Goal: Task Accomplishment & Management: Manage account settings

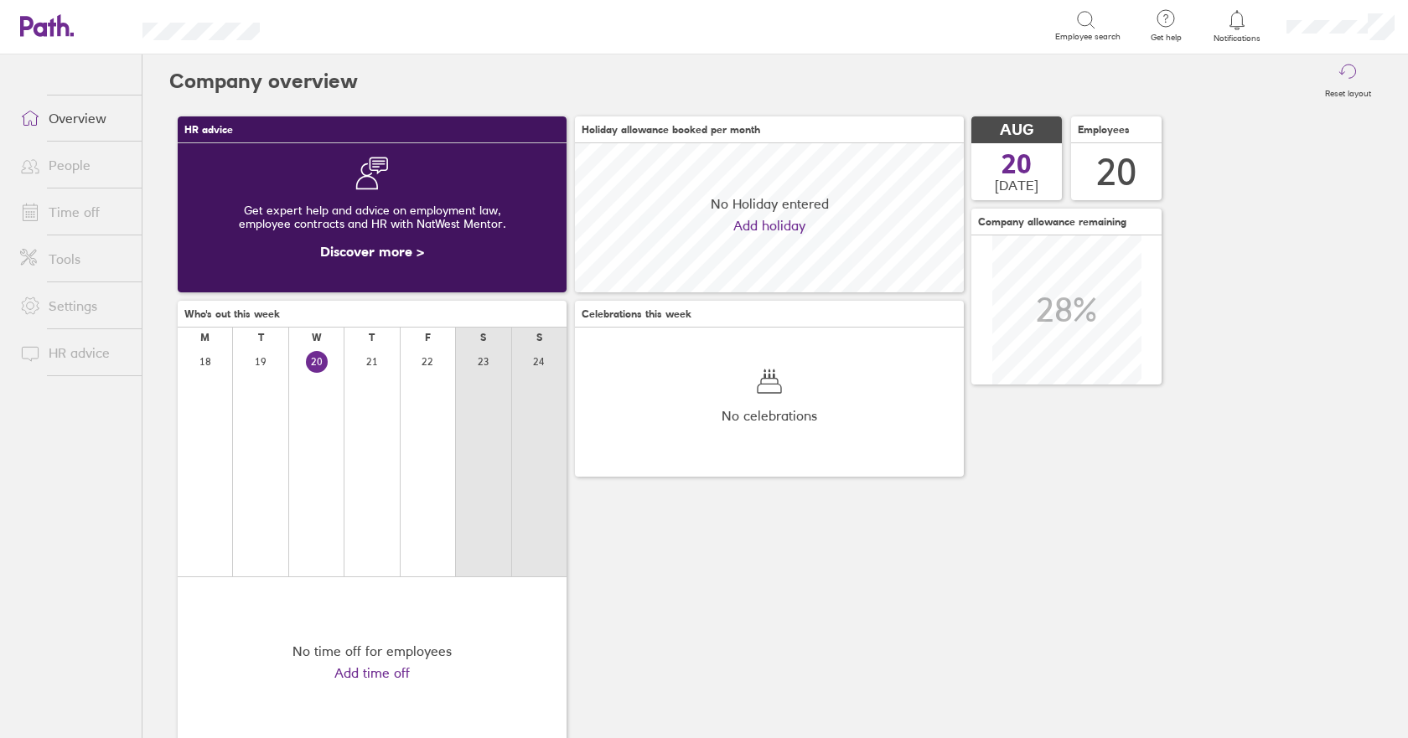
scroll to position [149, 389]
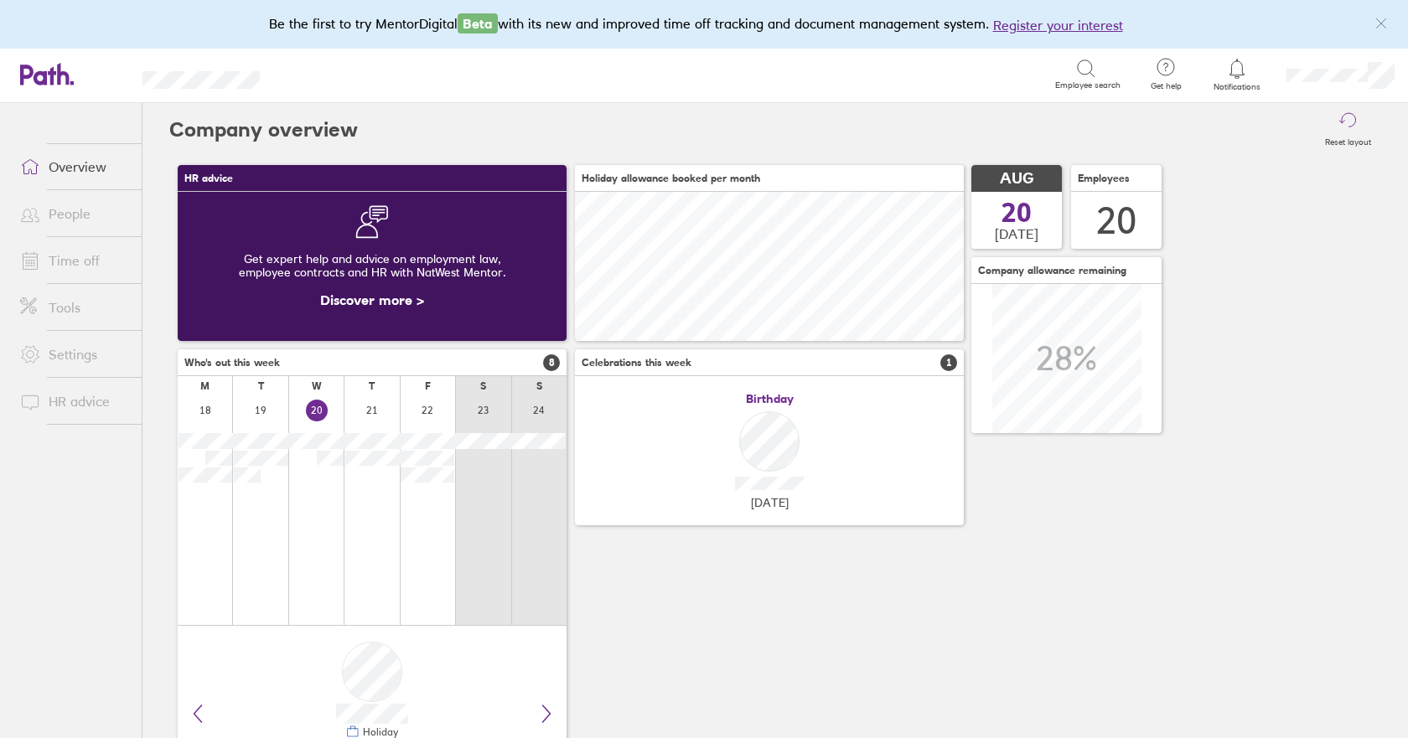
click at [66, 261] on link "Time off" at bounding box center [74, 261] width 135 height 34
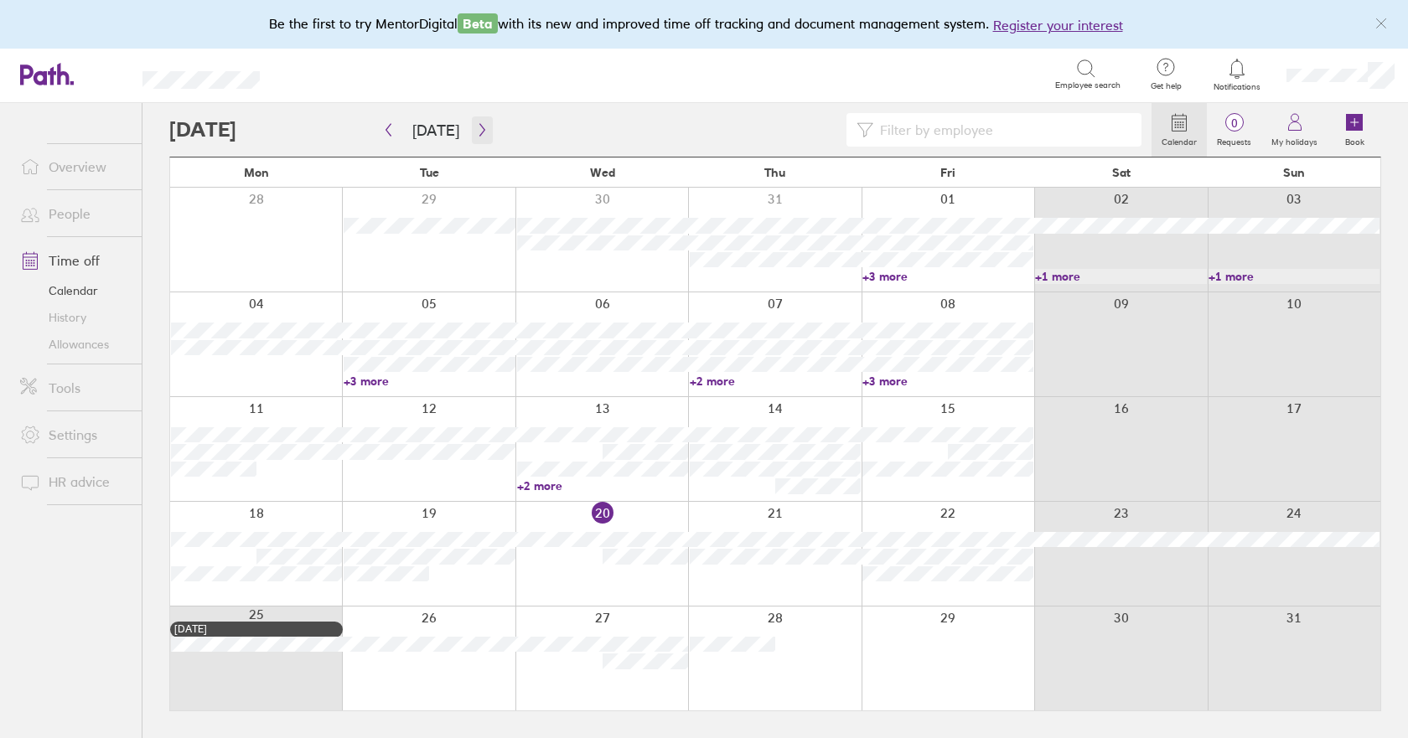
click at [476, 131] on icon "button" at bounding box center [482, 129] width 13 height 13
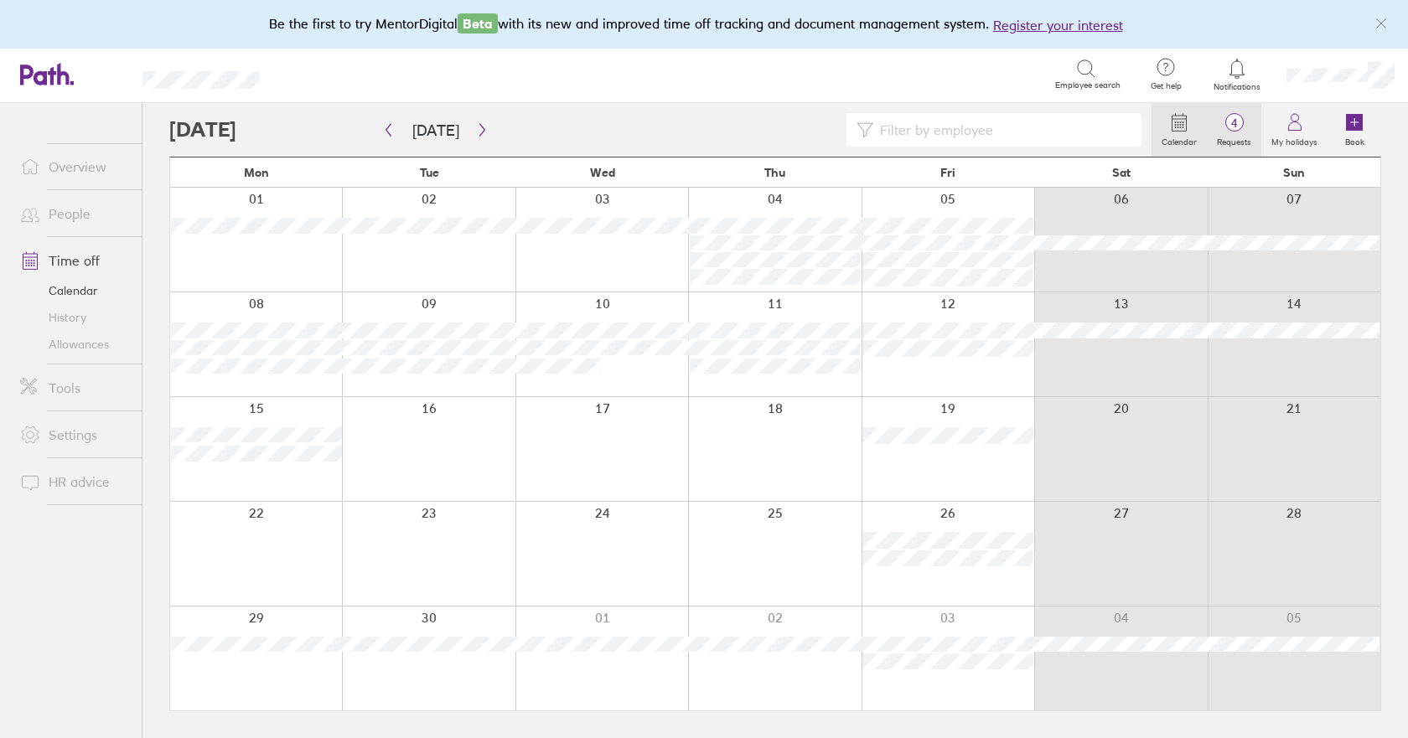
click at [1235, 120] on span "4" at bounding box center [1234, 122] width 54 height 13
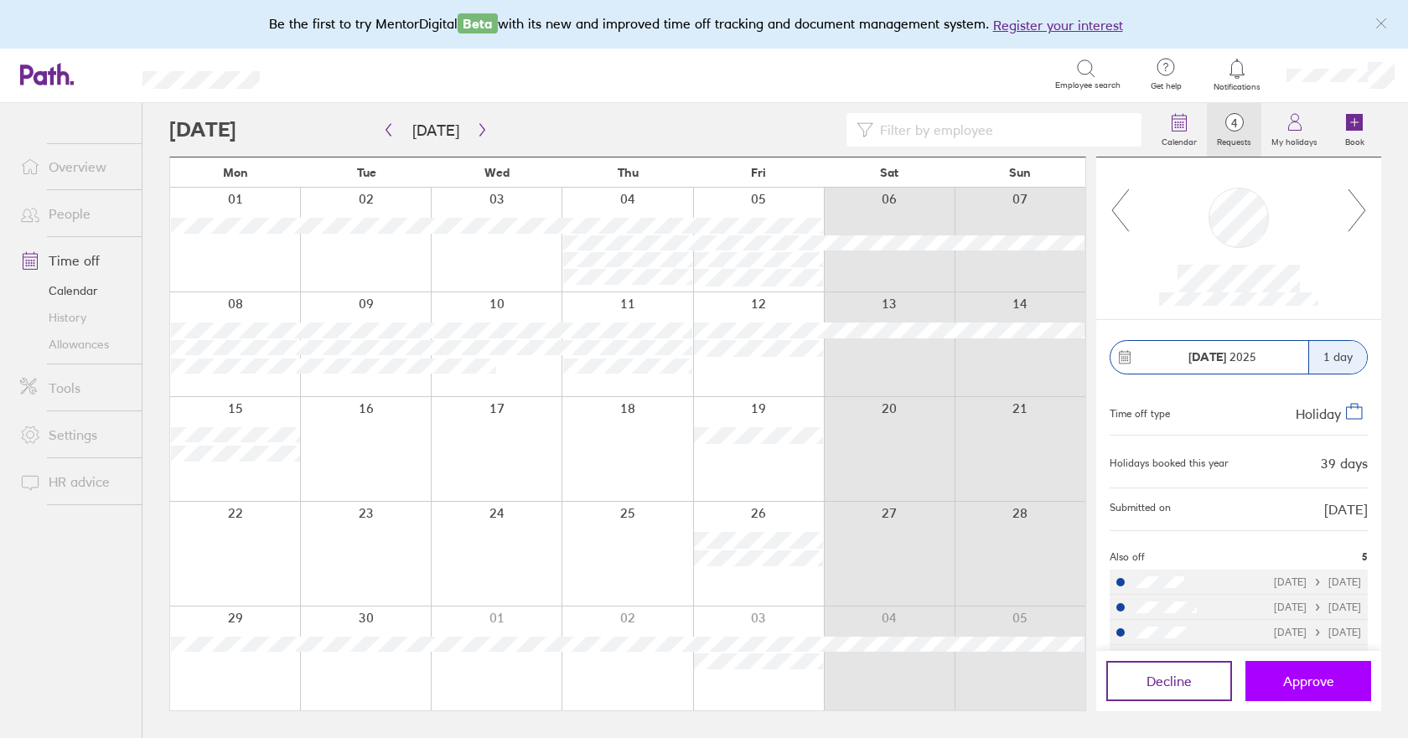
click at [1301, 684] on span "Approve" at bounding box center [1308, 681] width 51 height 15
click at [1307, 688] on span "Approve" at bounding box center [1308, 681] width 51 height 15
click at [1320, 680] on span "Approve" at bounding box center [1308, 681] width 51 height 15
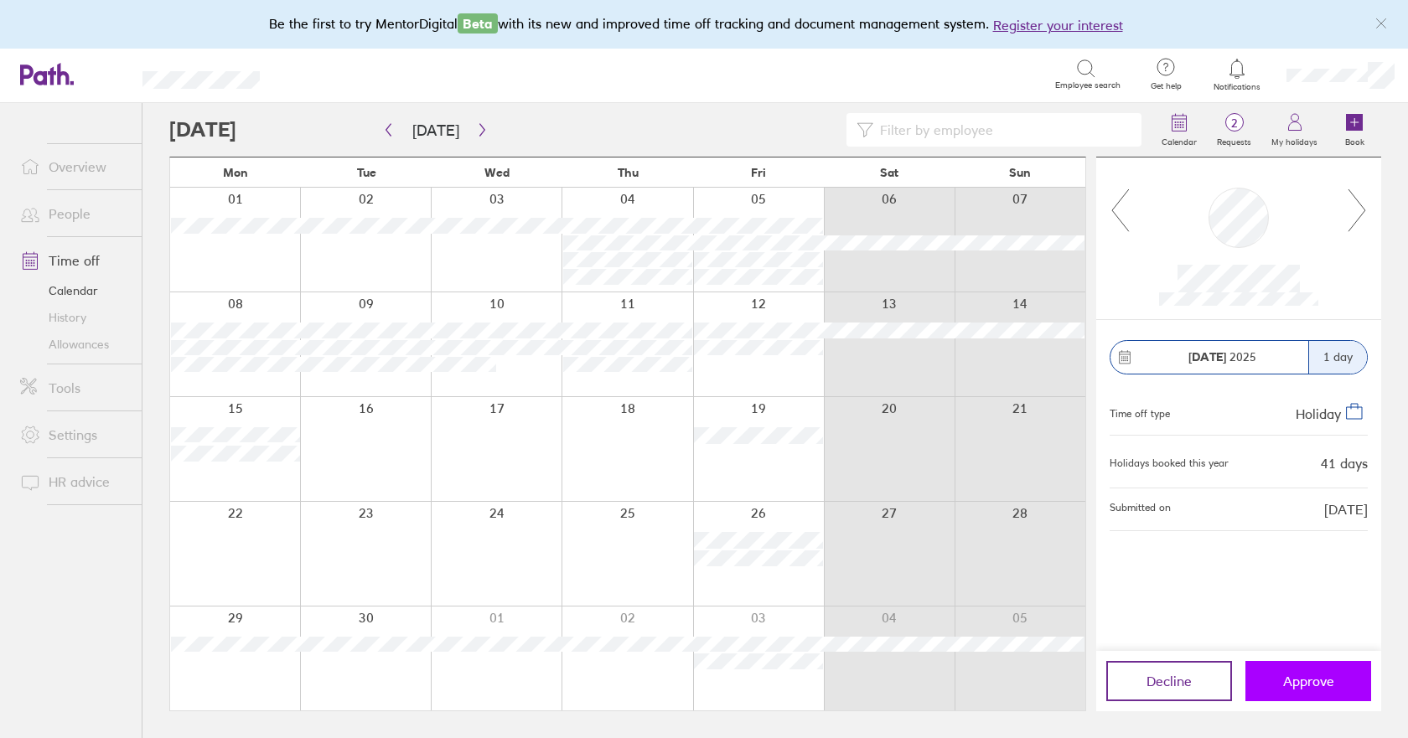
click at [1283, 675] on span "Approve" at bounding box center [1308, 681] width 51 height 15
click at [1295, 674] on span "Approve" at bounding box center [1308, 681] width 51 height 15
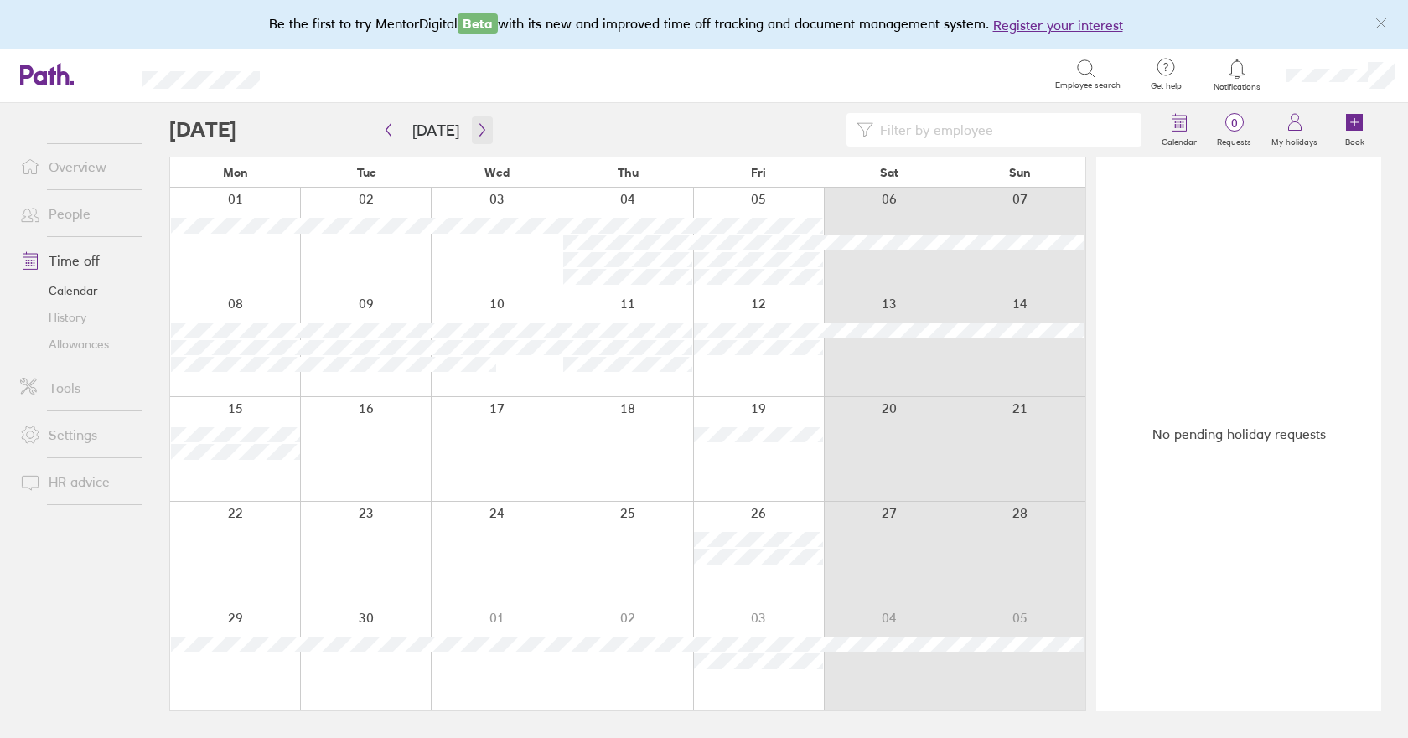
click at [478, 131] on icon "button" at bounding box center [482, 129] width 13 height 13
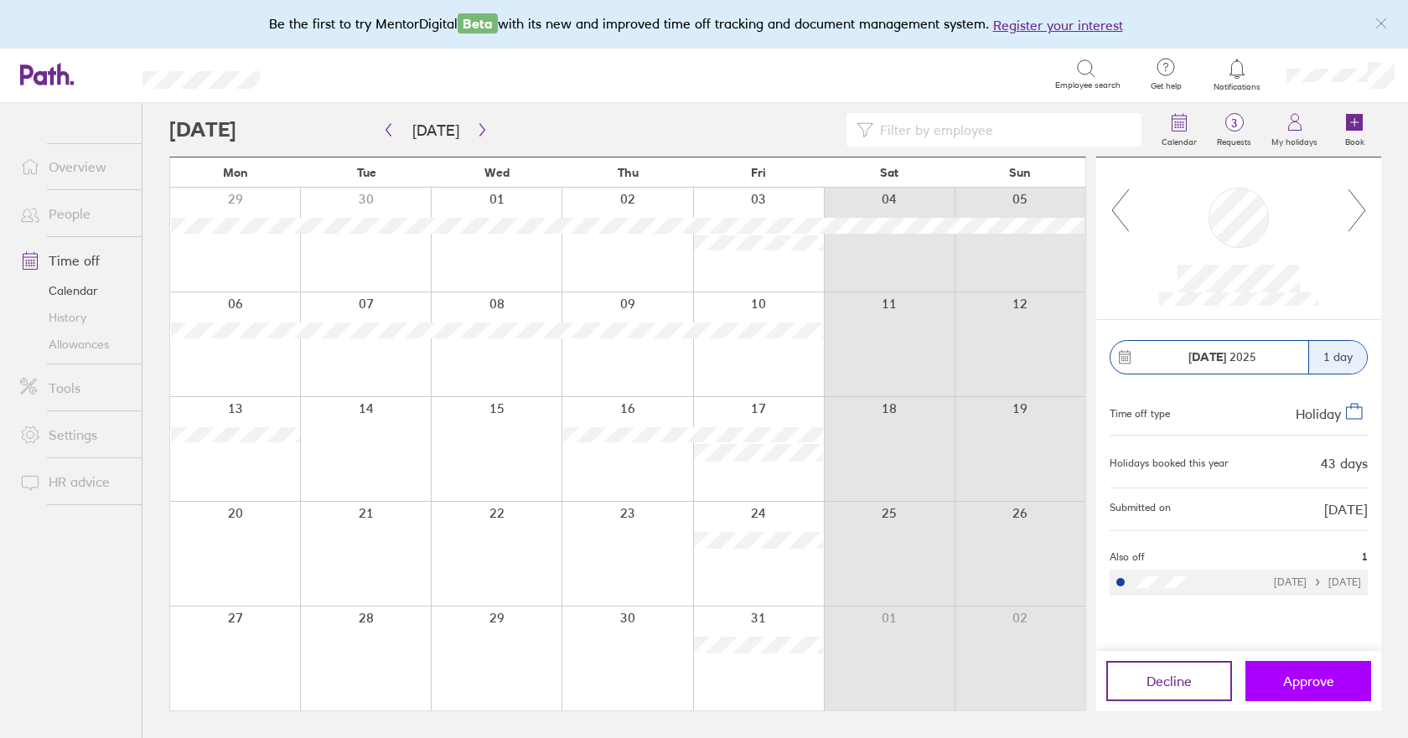
click at [1301, 681] on span "Approve" at bounding box center [1308, 681] width 51 height 15
click at [1331, 699] on button "Approve" at bounding box center [1308, 681] width 126 height 40
click at [1311, 685] on span "Approve" at bounding box center [1308, 681] width 51 height 15
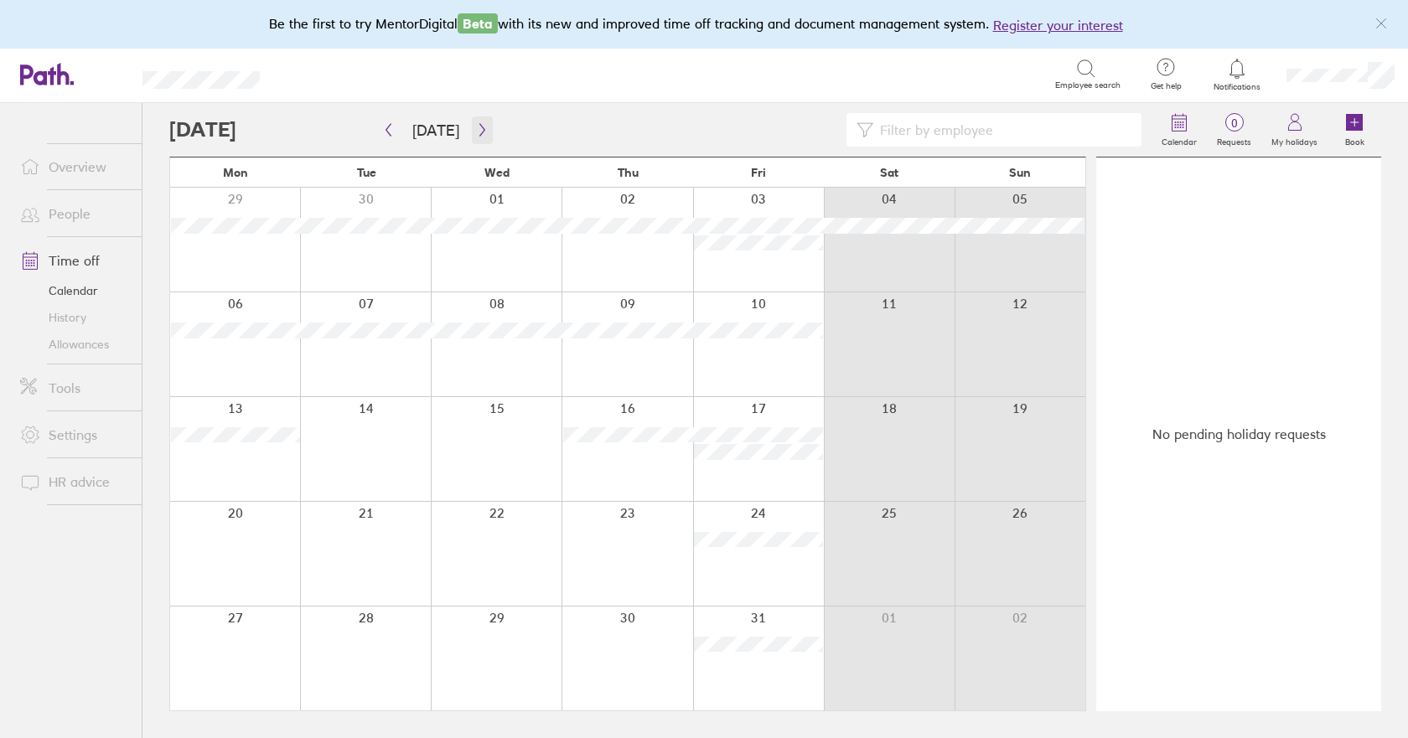
click at [478, 124] on icon "button" at bounding box center [482, 129] width 13 height 13
click at [65, 341] on link "Allowances" at bounding box center [74, 344] width 135 height 27
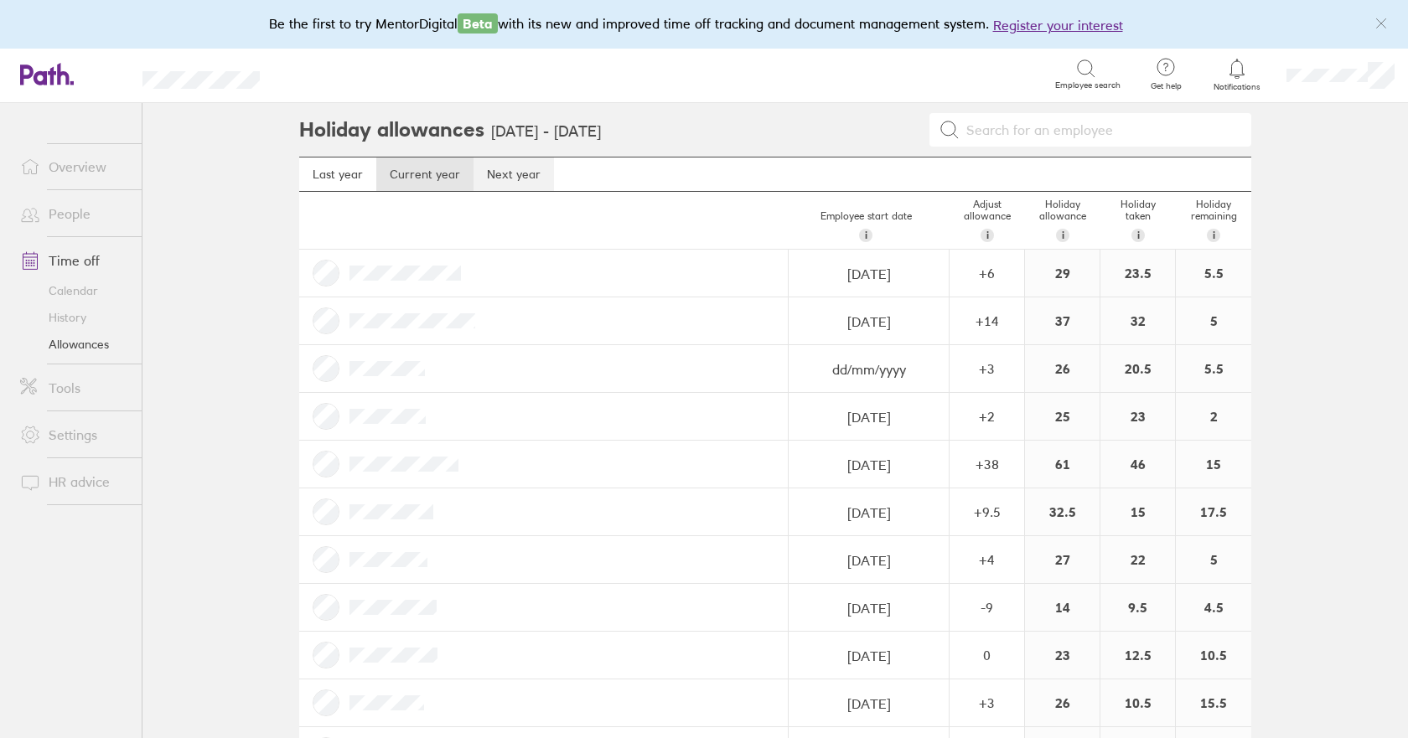
click at [491, 184] on link "Next year" at bounding box center [513, 175] width 80 height 34
click at [416, 175] on link "Current year" at bounding box center [424, 175] width 97 height 34
click at [87, 288] on link "Calendar" at bounding box center [74, 290] width 135 height 27
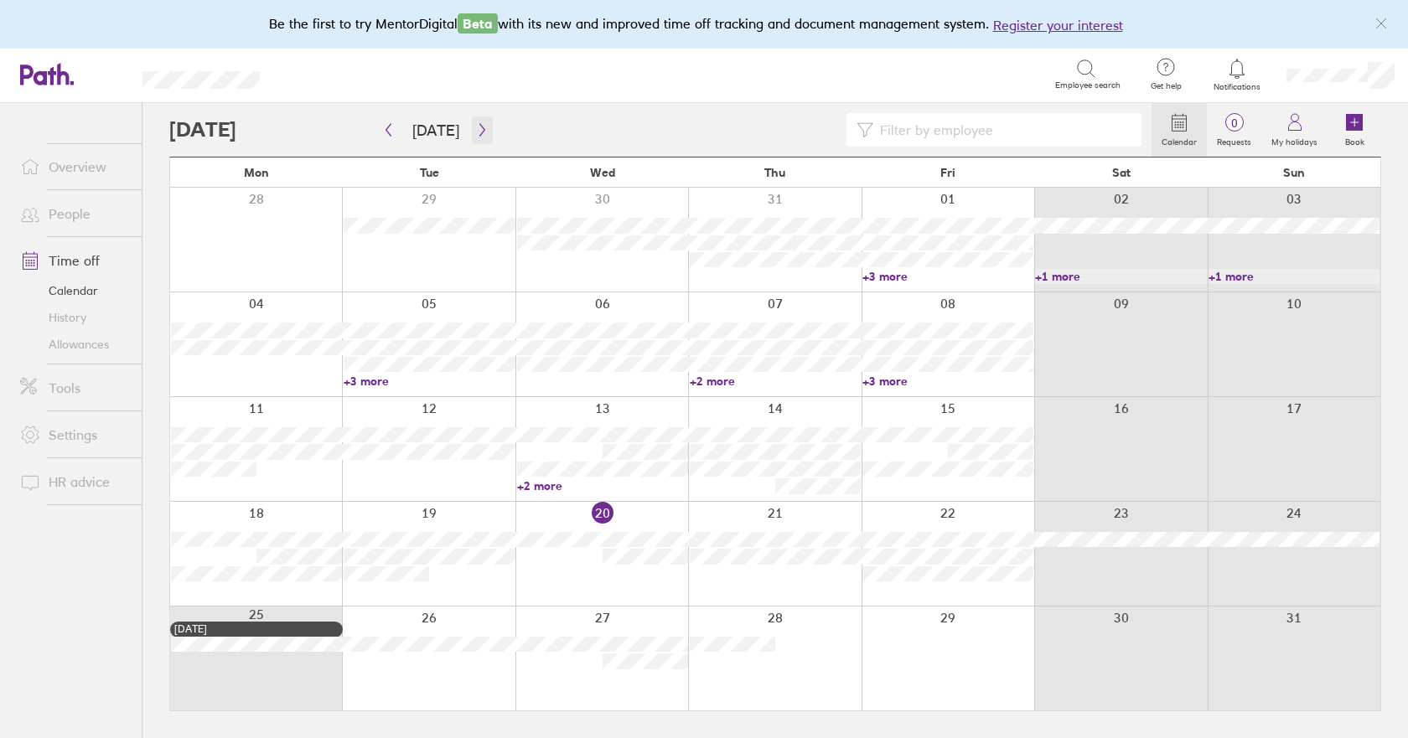
click at [472, 132] on button "button" at bounding box center [482, 130] width 21 height 28
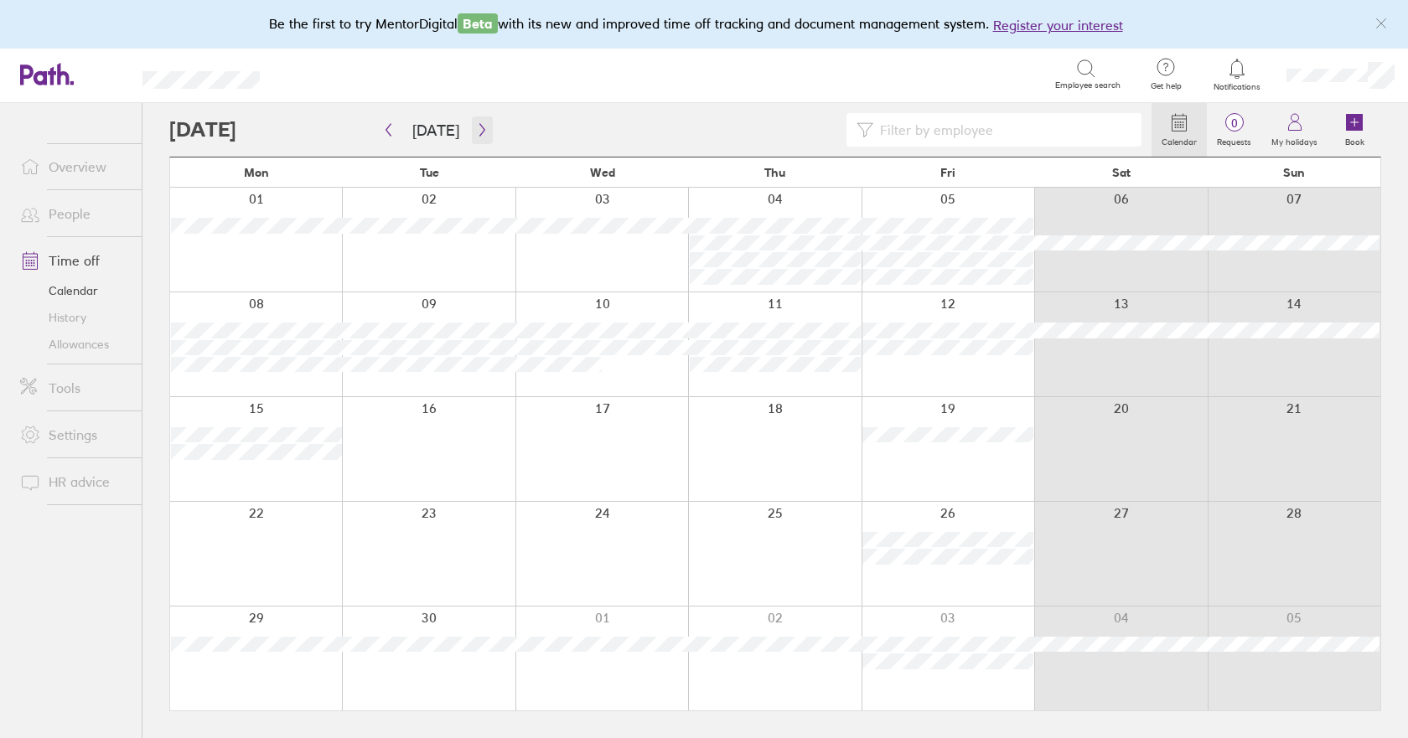
click at [476, 127] on icon "button" at bounding box center [482, 129] width 13 height 13
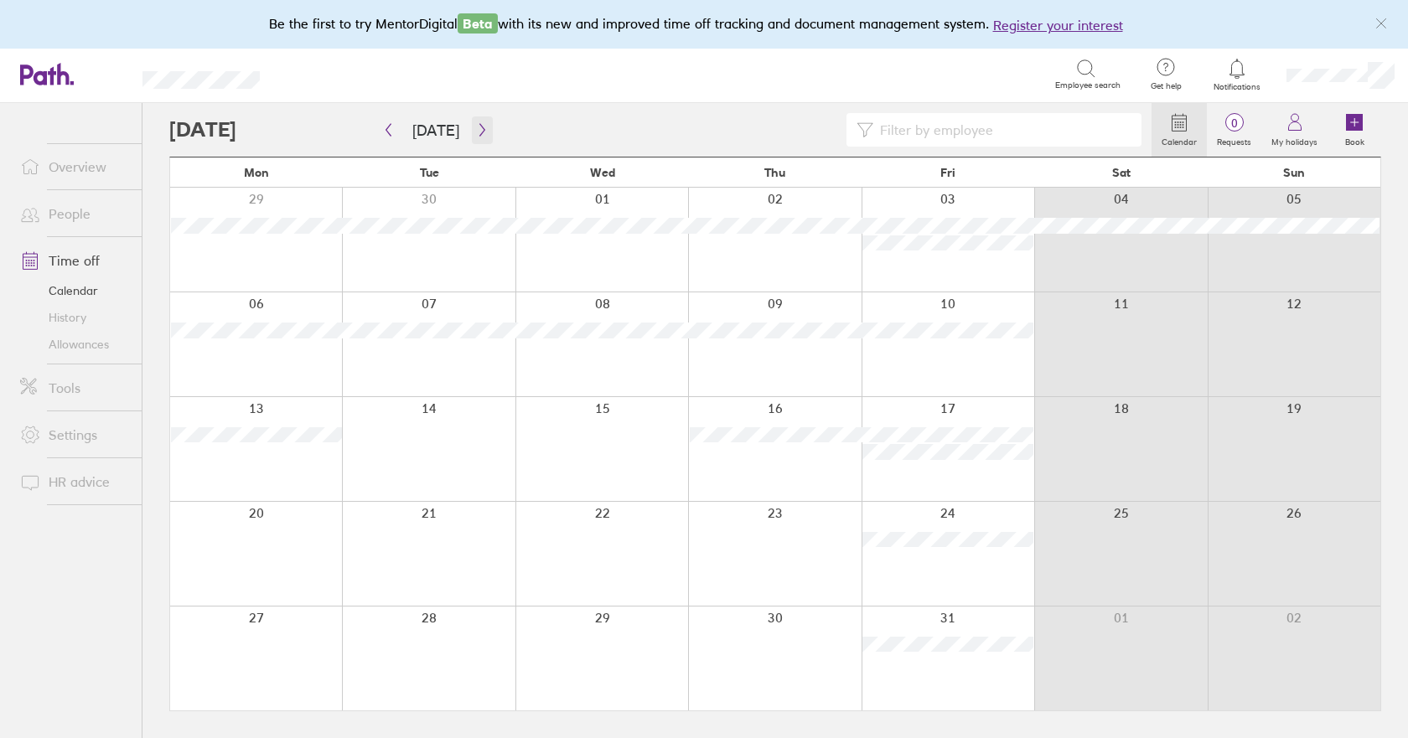
click at [478, 136] on icon "button" at bounding box center [482, 129] width 13 height 13
click at [479, 133] on icon "button" at bounding box center [481, 130] width 5 height 13
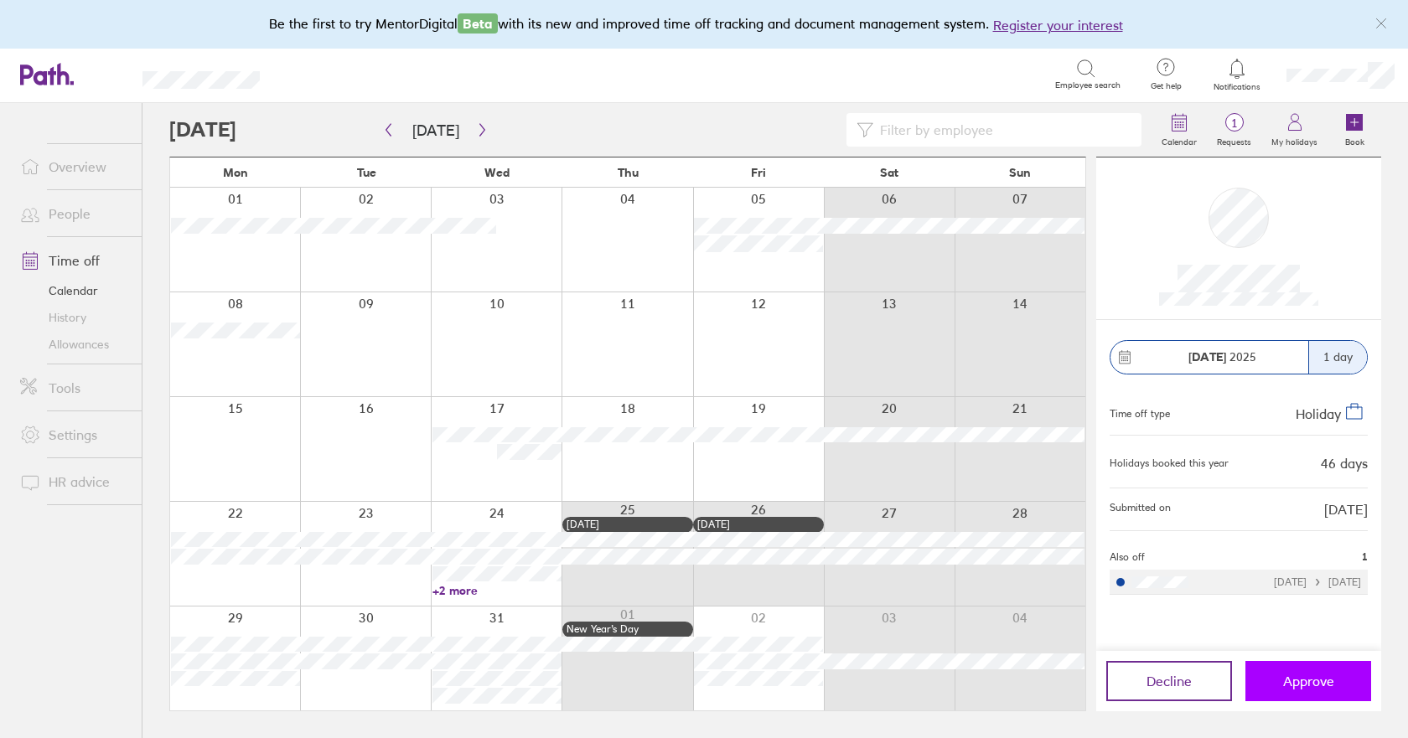
click at [1294, 676] on span "Approve" at bounding box center [1308, 681] width 51 height 15
click at [391, 132] on icon "button" at bounding box center [388, 129] width 13 height 13
